Goal: Transaction & Acquisition: Purchase product/service

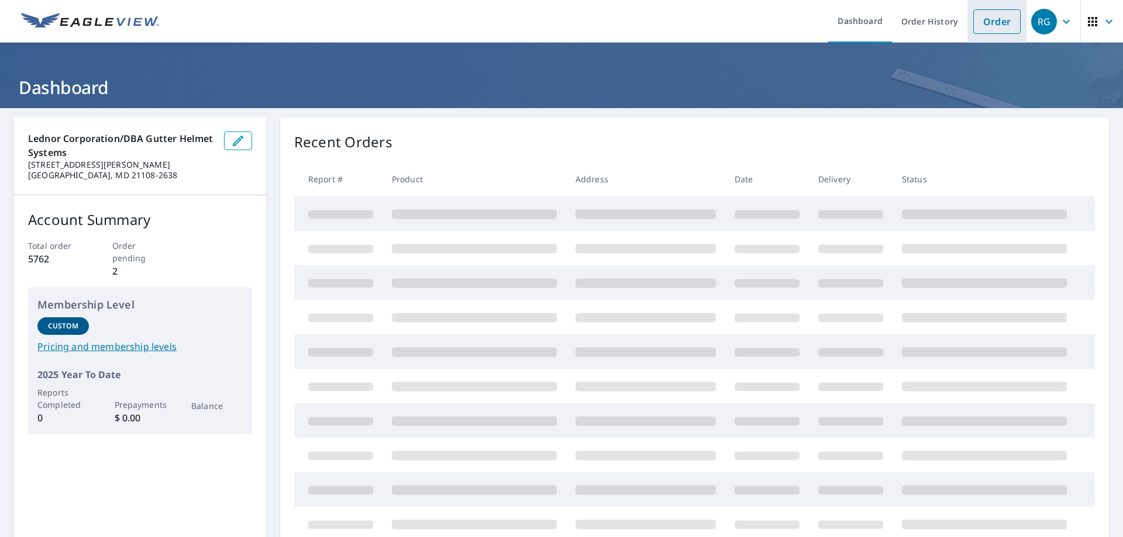
click at [981, 19] on link "Order" at bounding box center [996, 21] width 47 height 25
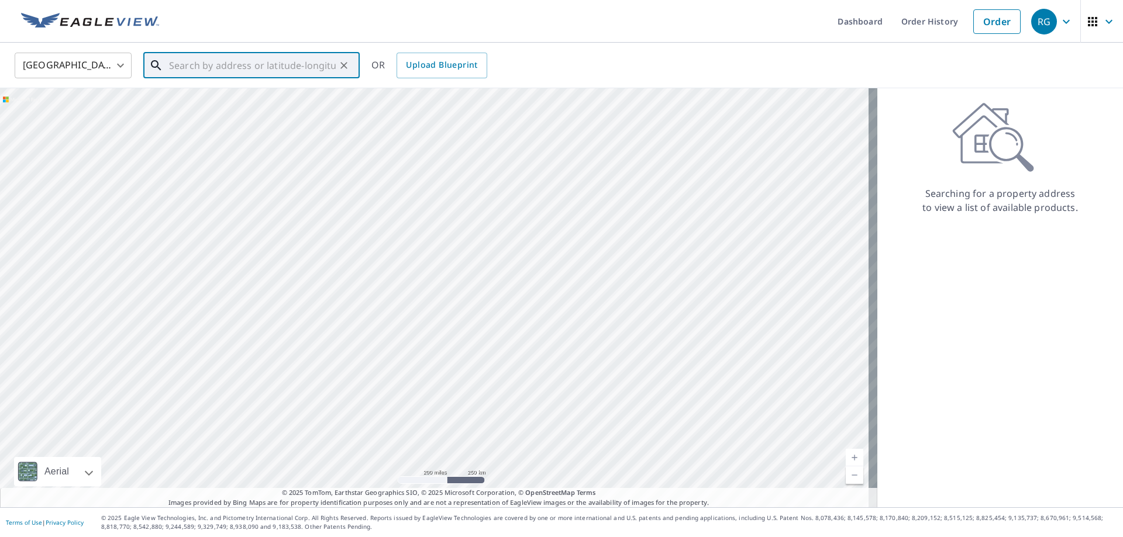
paste input "296479"
click at [236, 56] on input "296479" at bounding box center [252, 65] width 167 height 33
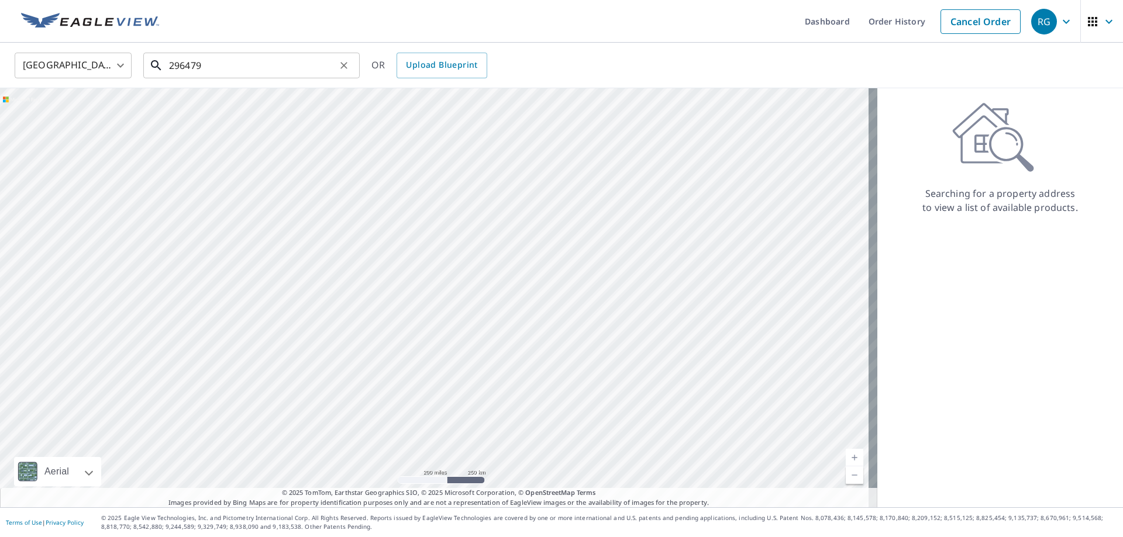
click at [238, 66] on input "296479" at bounding box center [252, 65] width 167 height 33
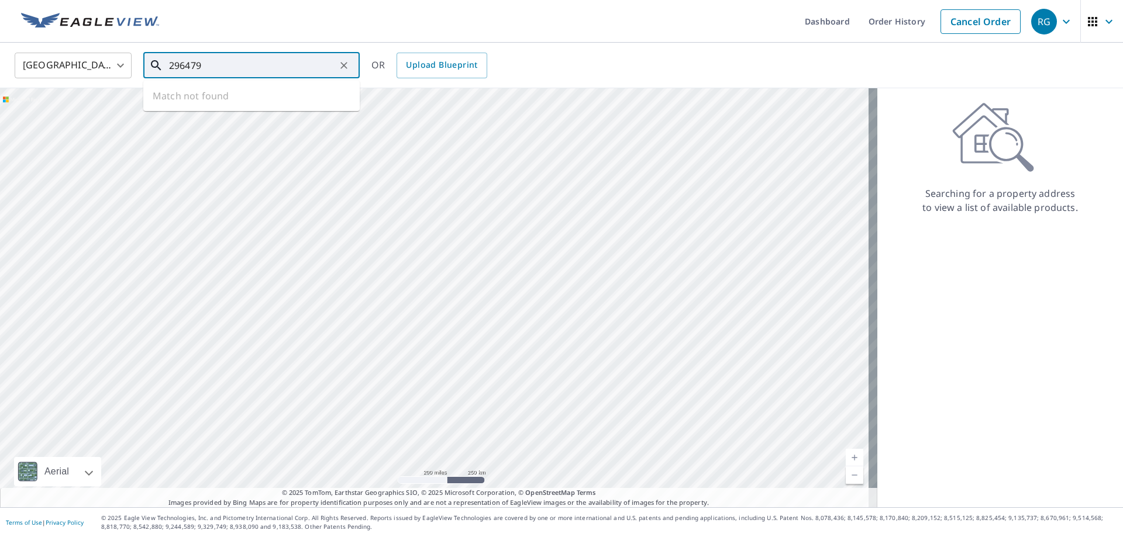
click at [238, 66] on input "296479" at bounding box center [252, 65] width 167 height 33
paste input "[STREET_ADDRESS][PERSON_NAME]"
type input "[STREET_ADDRESS][PERSON_NAME]"
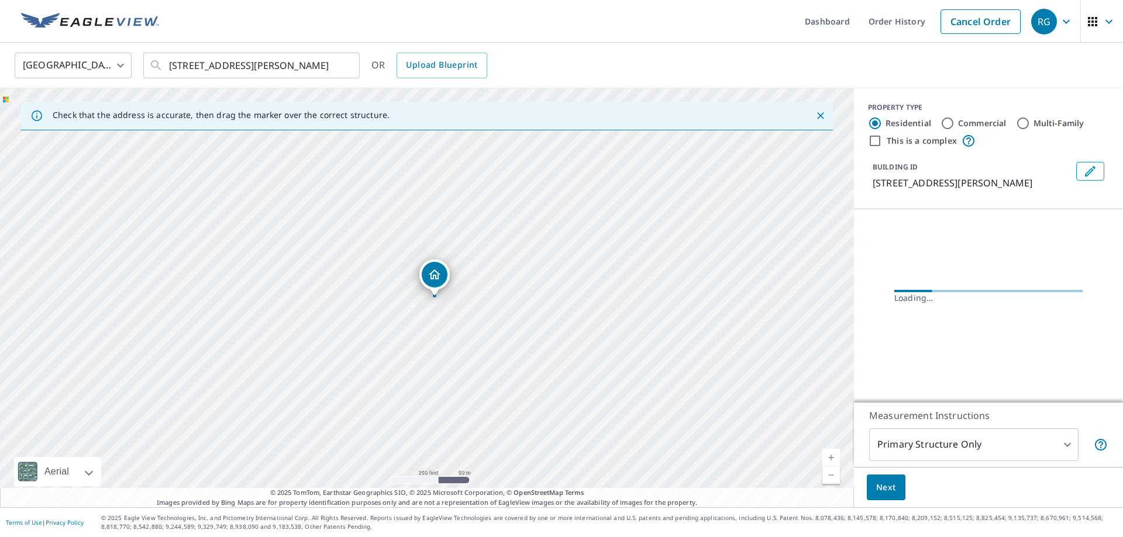
scroll to position [0, 0]
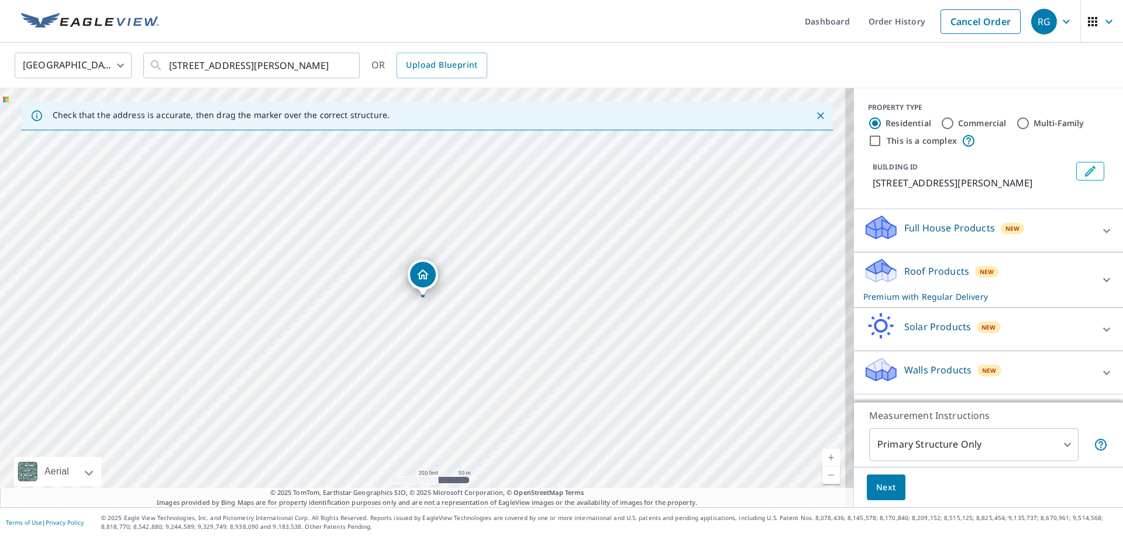
click at [1032, 297] on div "Roof Products New Premium with Regular Delivery" at bounding box center [977, 280] width 229 height 46
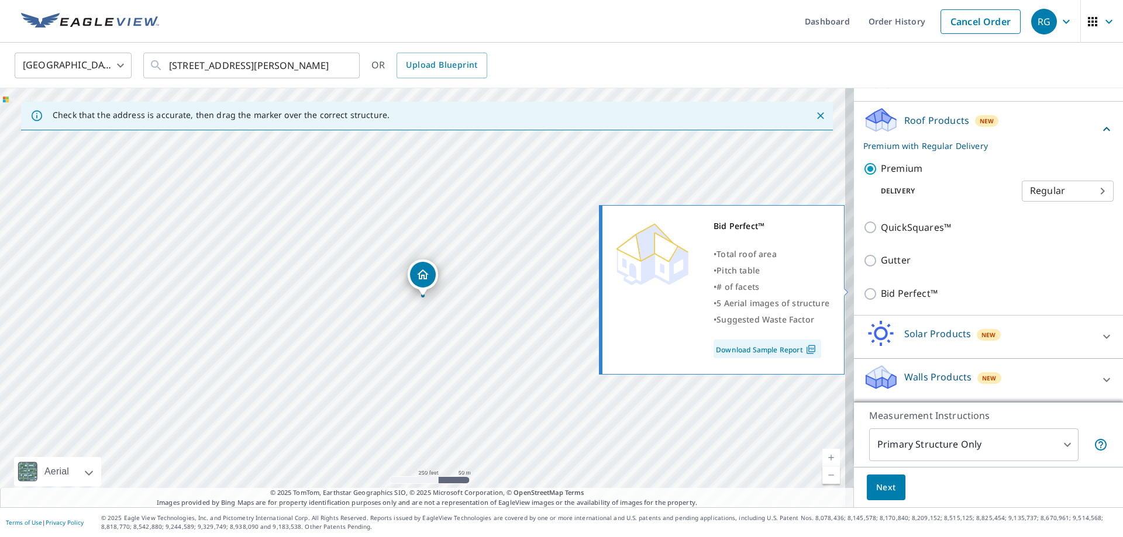
click at [934, 287] on p "Bid Perfect™" at bounding box center [909, 294] width 57 height 15
click at [881, 287] on input "Bid Perfect™" at bounding box center [872, 294] width 18 height 14
checkbox input "true"
checkbox input "false"
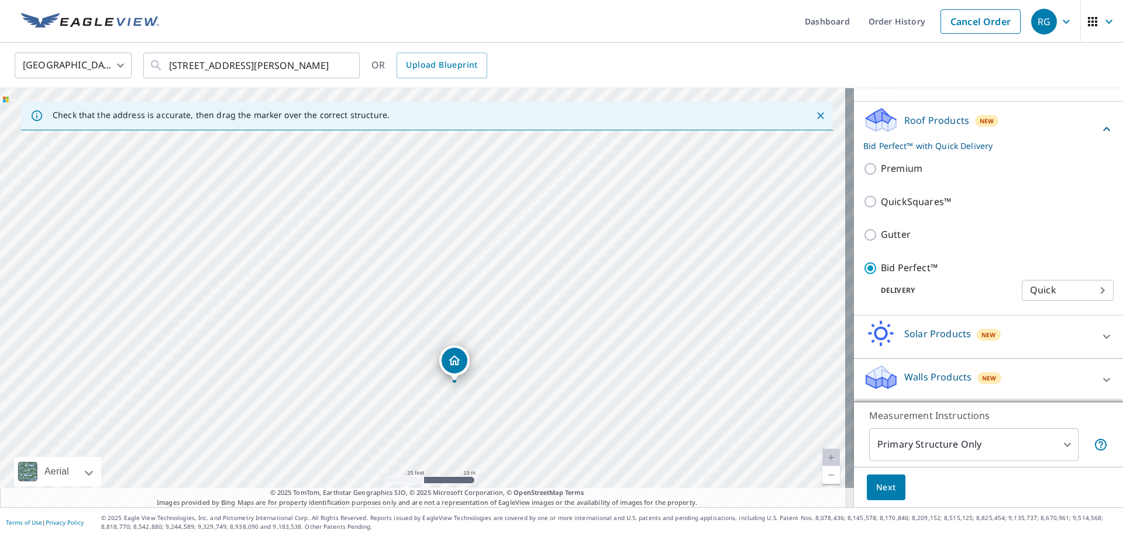
click at [962, 431] on body "RG RG Dashboard Order History Cancel Order RG [GEOGRAPHIC_DATA] [GEOGRAPHIC_DAT…" at bounding box center [561, 268] width 1123 height 537
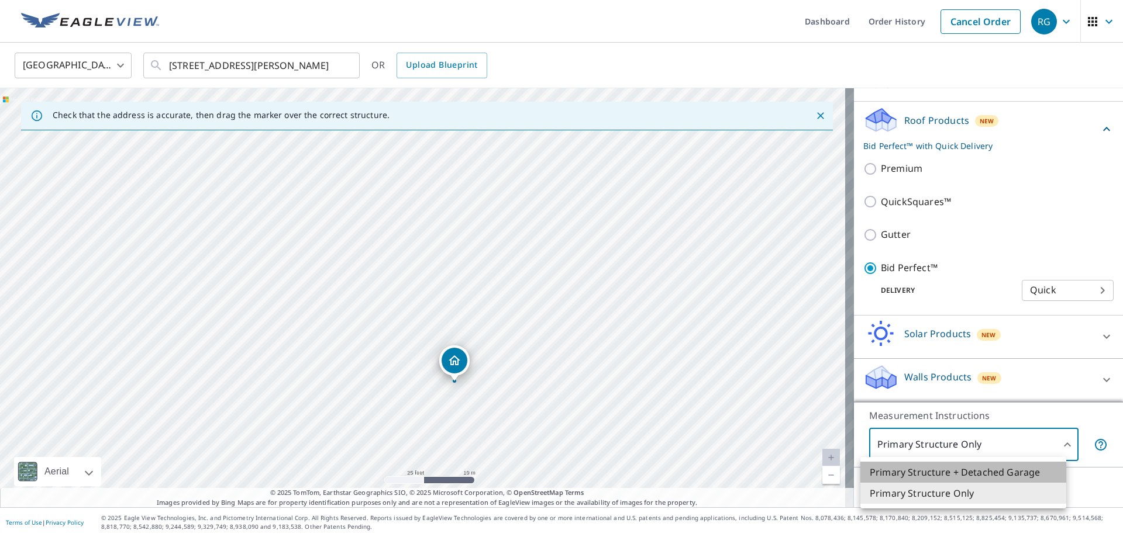
click at [965, 470] on li "Primary Structure + Detached Garage" at bounding box center [963, 472] width 206 height 21
type input "1"
